Goal: Obtain resource: Obtain resource

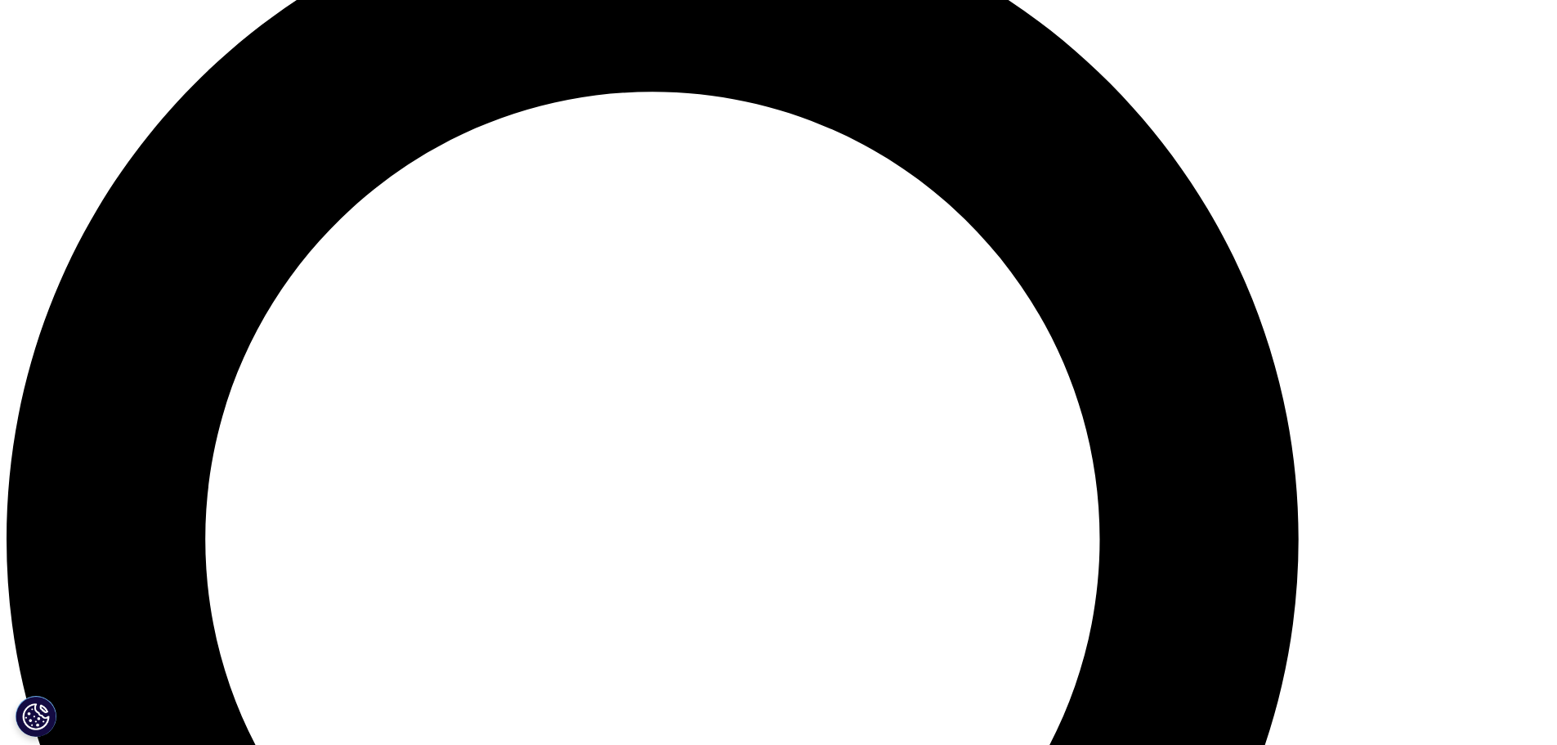
scroll to position [1924, 0]
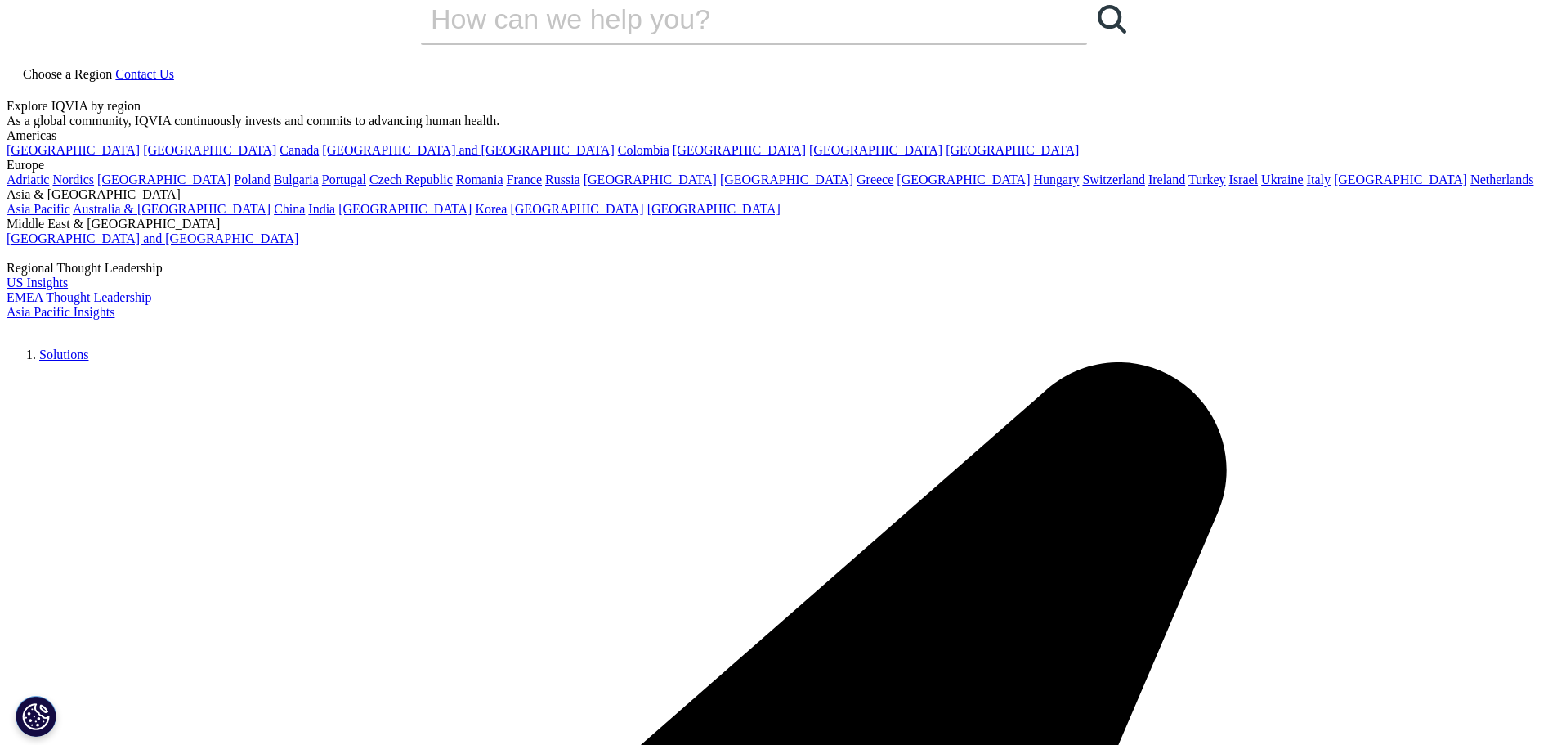
scroll to position [0, 0]
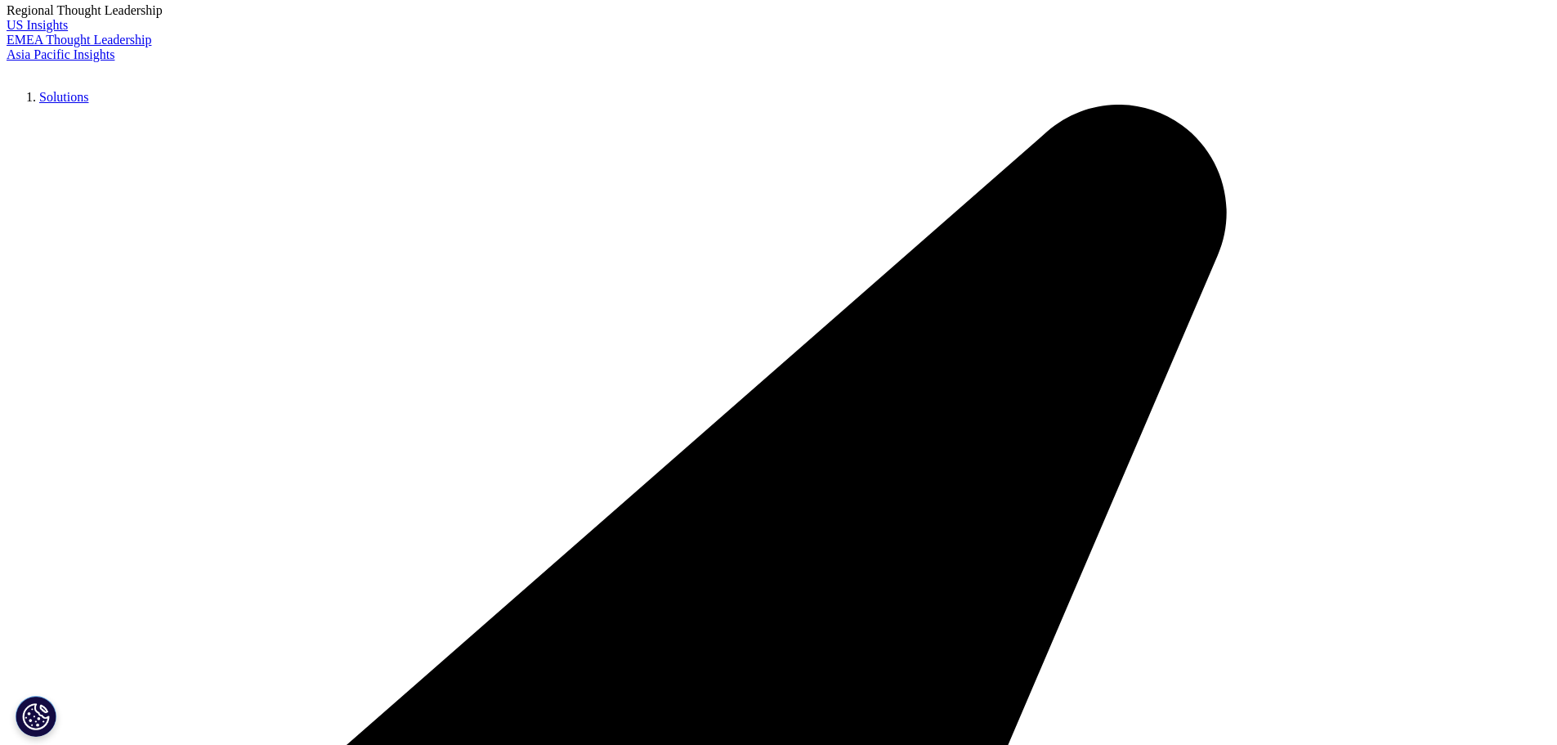
scroll to position [245, 0]
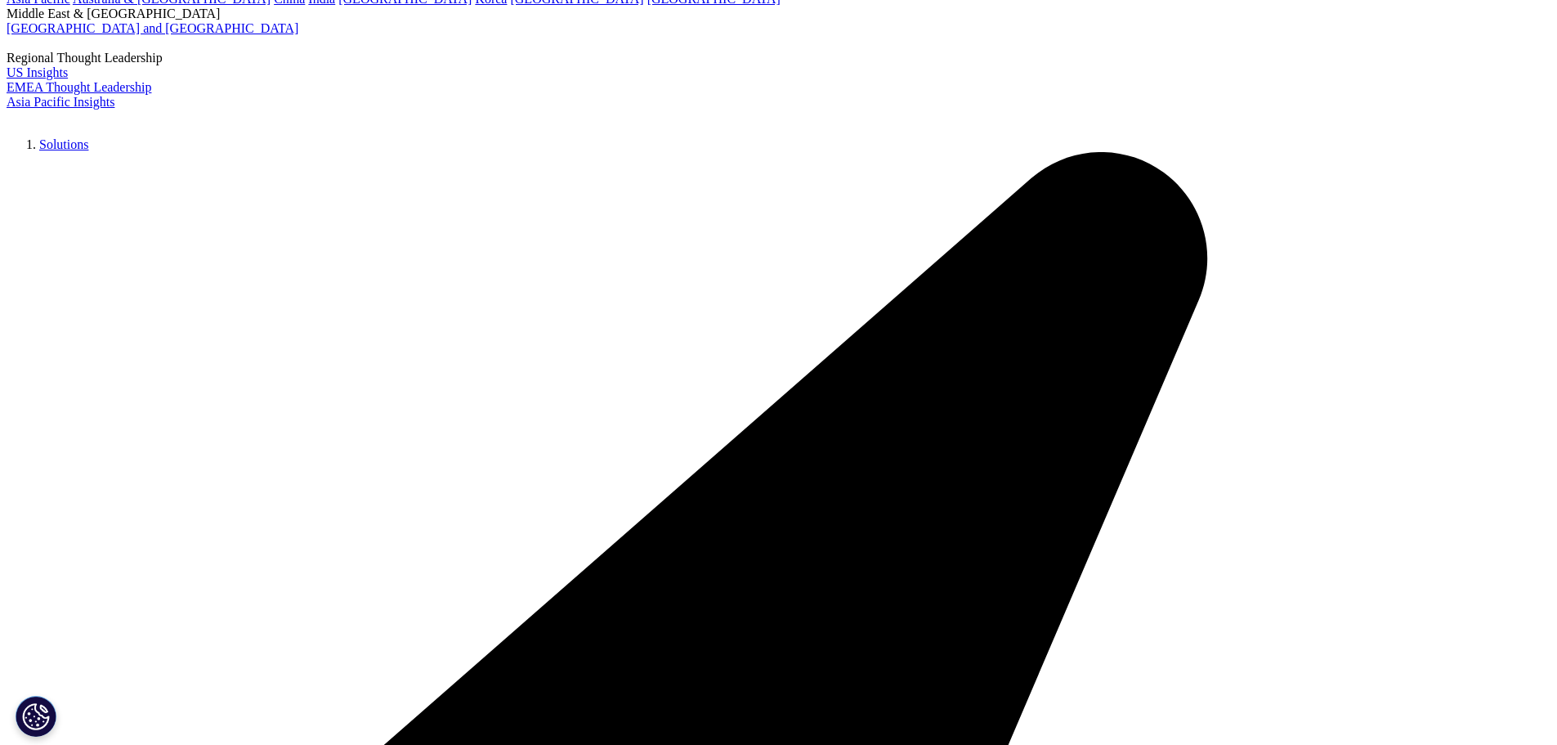
scroll to position [0, 0]
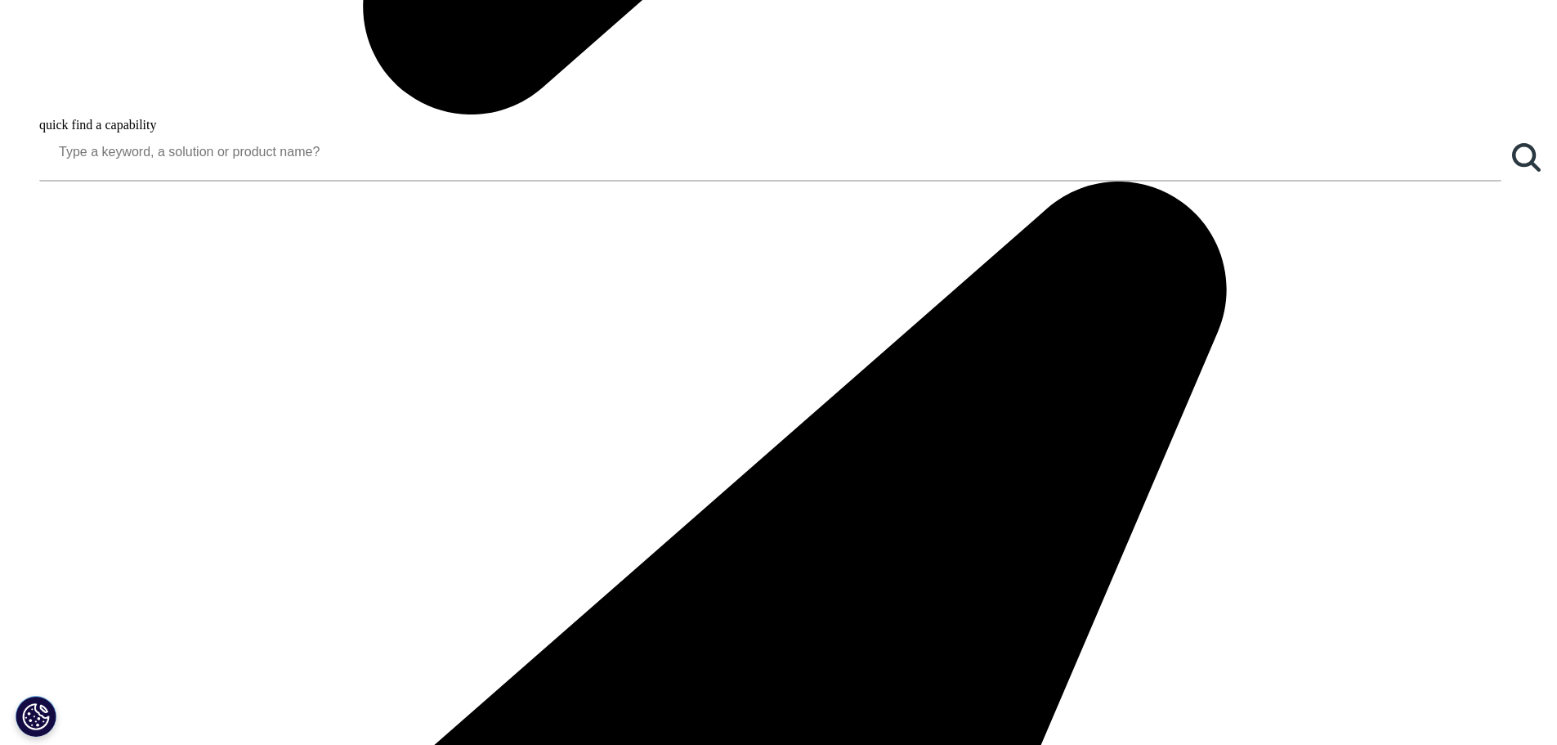
scroll to position [2044, 0]
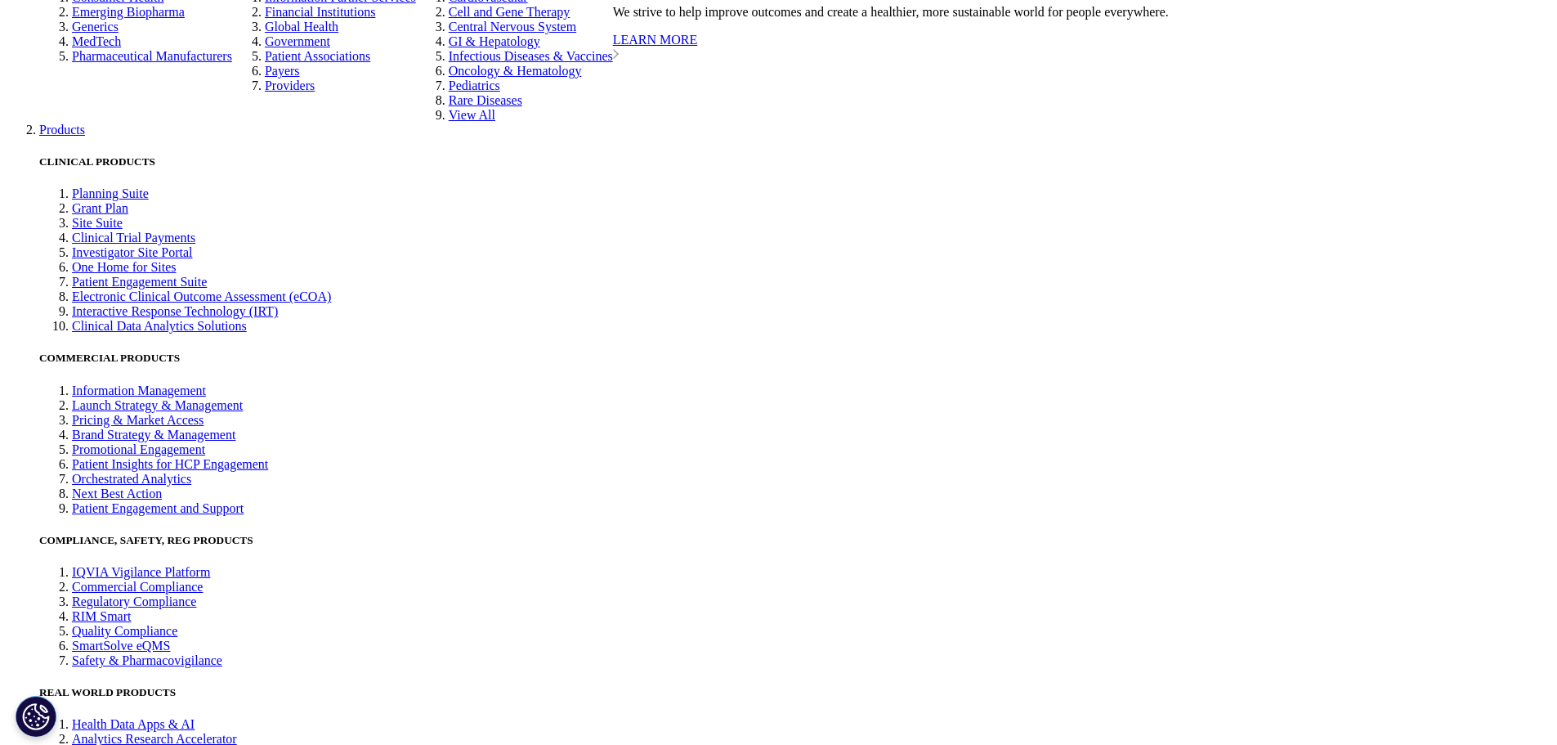
scroll to position [4660, 0]
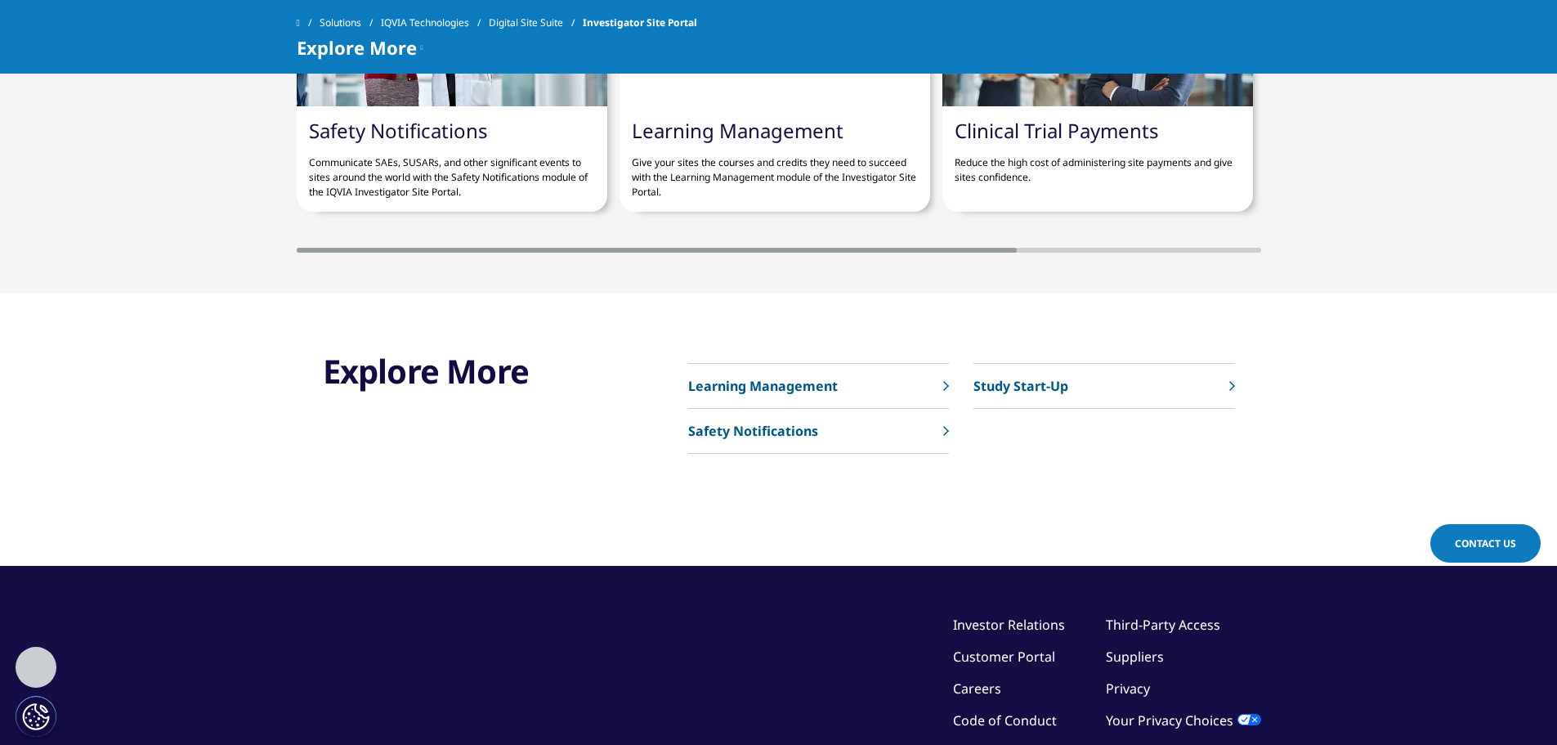
click at [1227, 388] on link "Study Start-Up" at bounding box center [1104, 386] width 261 height 45
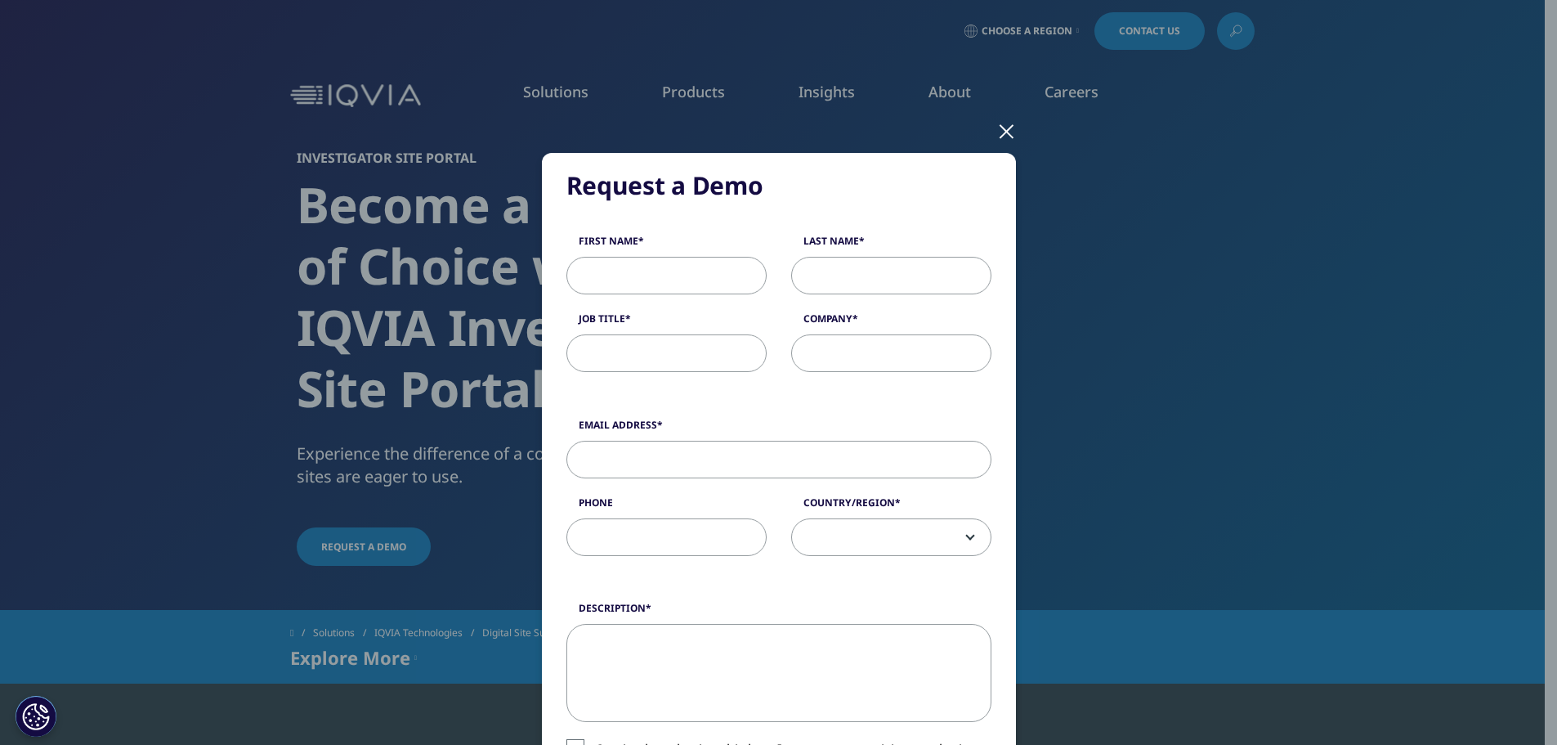
click at [1008, 131] on div at bounding box center [1006, 130] width 19 height 45
